Goal: Entertainment & Leisure: Consume media (video, audio)

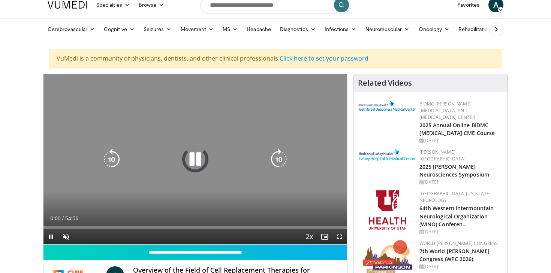
scroll to position [28, 0]
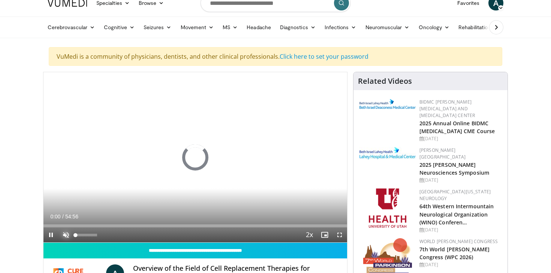
click at [67, 236] on span "Video Player" at bounding box center [65, 235] width 15 height 15
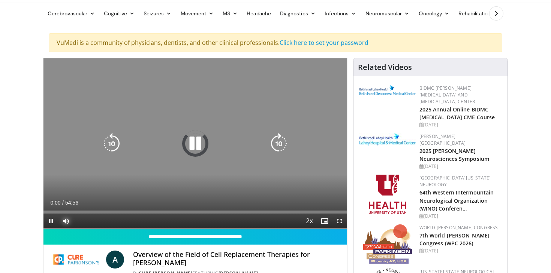
scroll to position [46, 0]
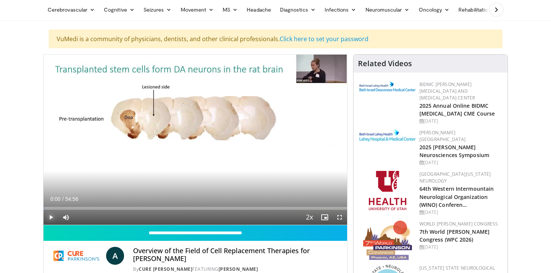
click at [46, 216] on span "Video Player" at bounding box center [50, 217] width 15 height 15
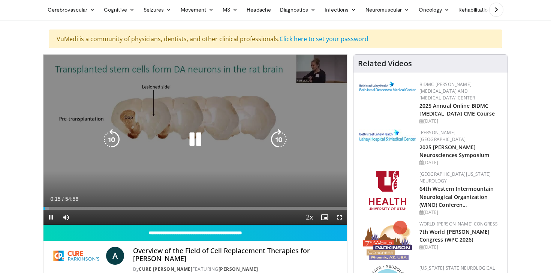
click at [281, 139] on icon "Video Player" at bounding box center [278, 139] width 21 height 21
click at [276, 142] on icon "Video Player" at bounding box center [278, 139] width 21 height 21
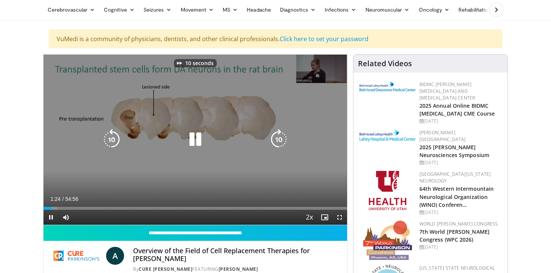
click at [276, 142] on icon "Video Player" at bounding box center [278, 139] width 21 height 21
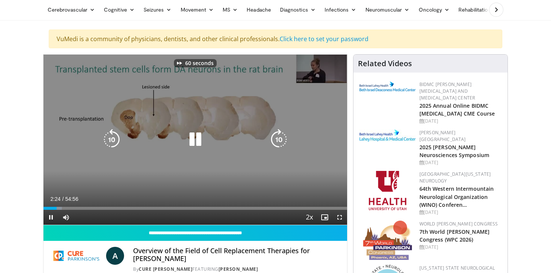
click at [276, 142] on icon "Video Player" at bounding box center [278, 139] width 21 height 21
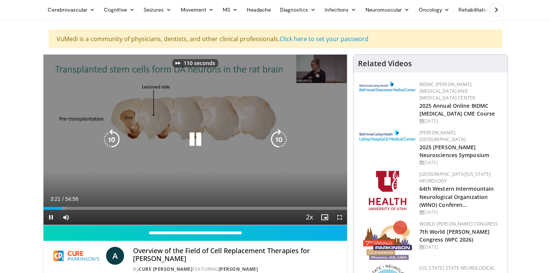
click at [276, 142] on icon "Video Player" at bounding box center [278, 139] width 21 height 21
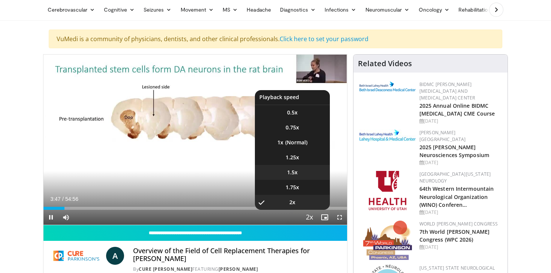
click at [299, 170] on li "1.5x" at bounding box center [292, 172] width 75 height 15
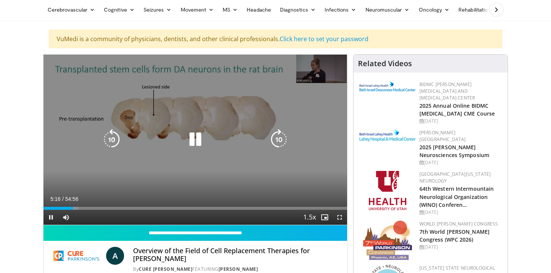
click at [278, 139] on icon "Video Player" at bounding box center [278, 139] width 21 height 21
click at [277, 140] on icon "Video Player" at bounding box center [278, 139] width 21 height 21
click at [273, 140] on icon "Video Player" at bounding box center [278, 139] width 21 height 21
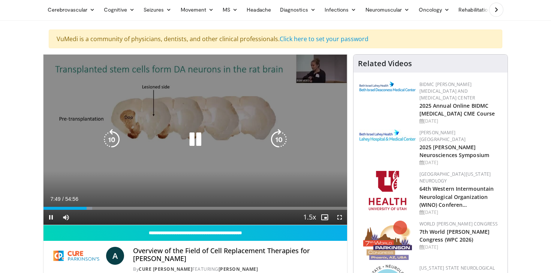
click at [284, 139] on icon "Video Player" at bounding box center [278, 139] width 21 height 21
click at [111, 143] on icon "Video Player" at bounding box center [111, 139] width 21 height 21
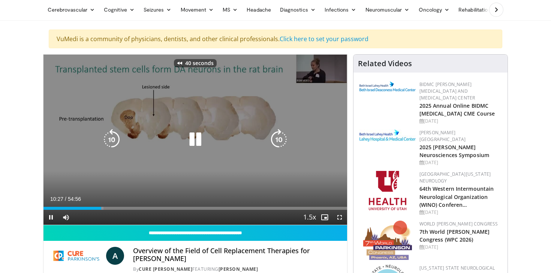
click at [111, 143] on icon "Video Player" at bounding box center [111, 139] width 21 height 21
click at [197, 135] on icon "Video Player" at bounding box center [195, 139] width 21 height 21
